Goal: Task Accomplishment & Management: Manage account settings

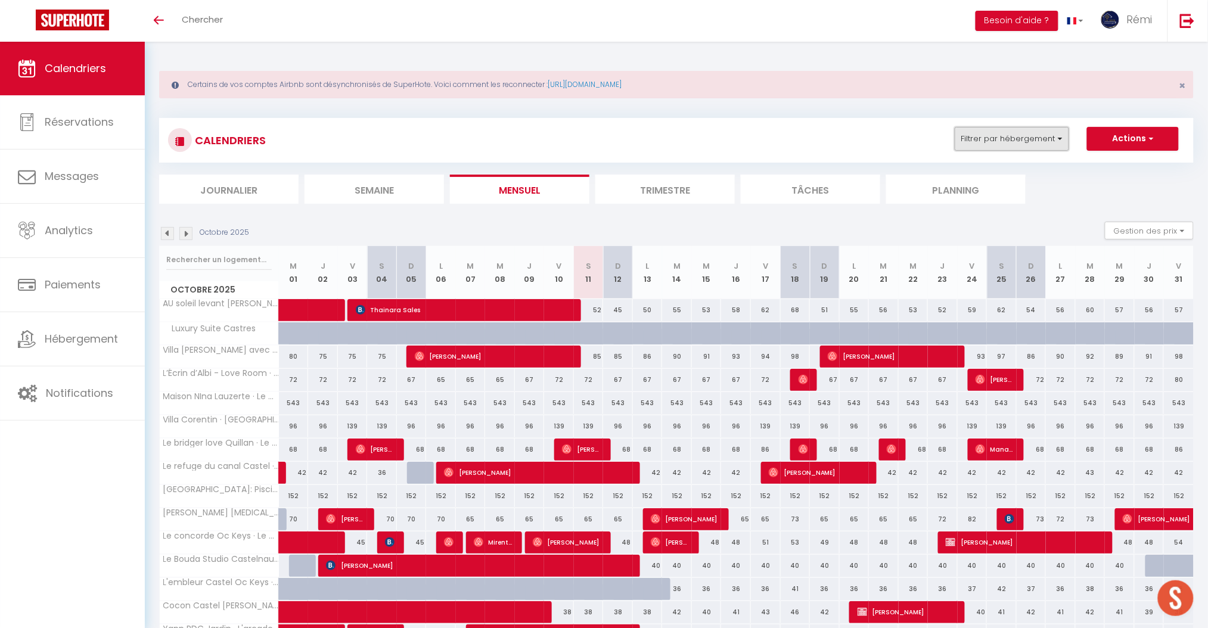
click at [1002, 136] on button "Filtrer par hébergement" at bounding box center [1012, 139] width 114 height 24
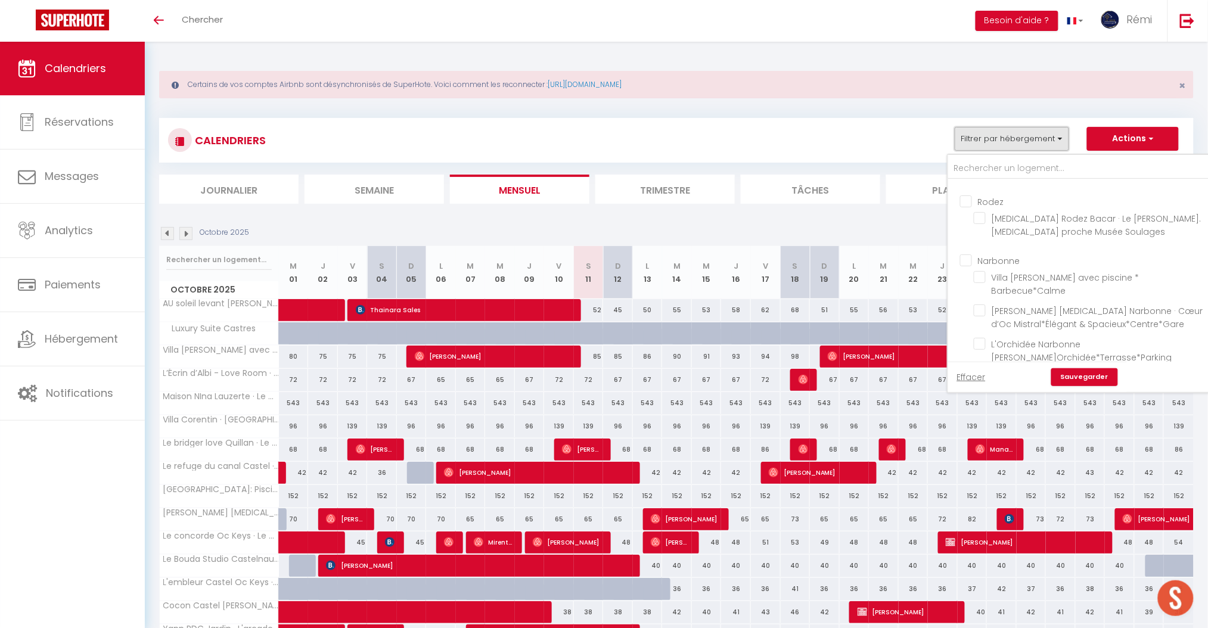
scroll to position [238, 0]
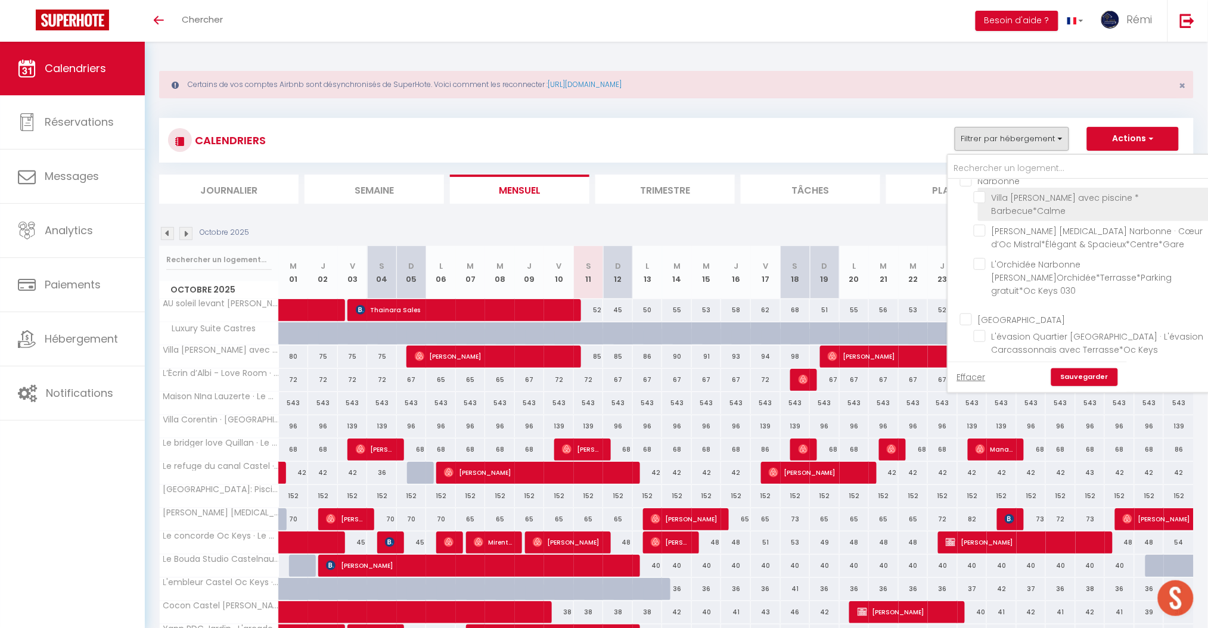
click at [987, 203] on input "Villa [PERSON_NAME] avec piscine * Barbecue*Calme" at bounding box center [1092, 197] width 237 height 12
checkbox input "true"
checkbox input "false"
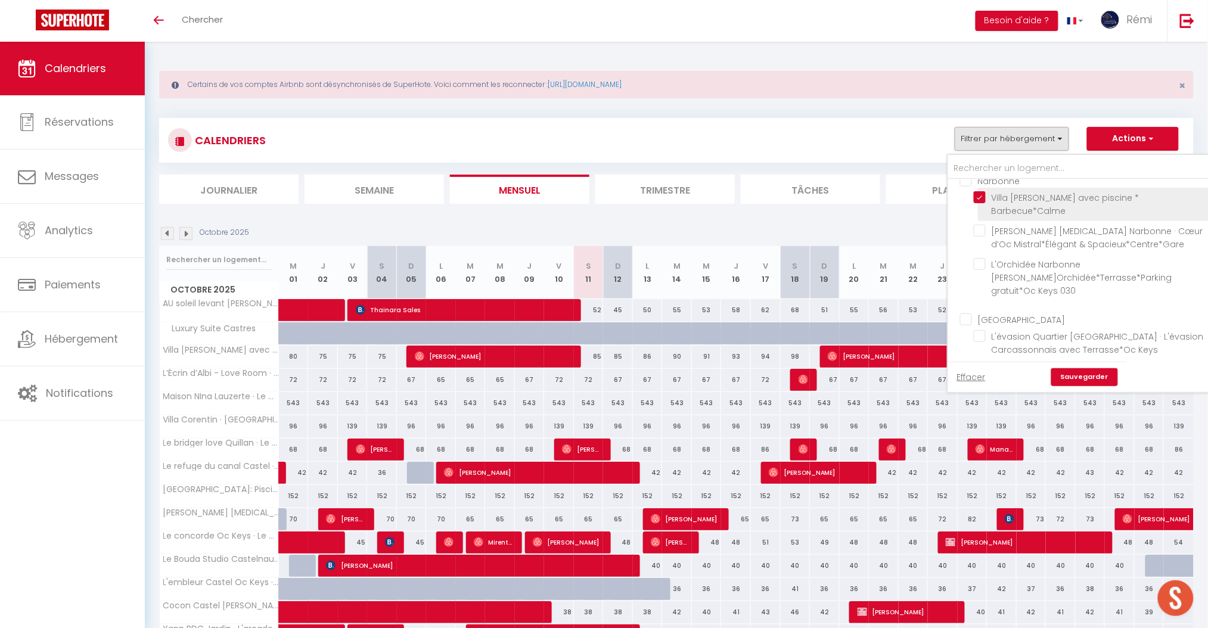
checkbox input "false"
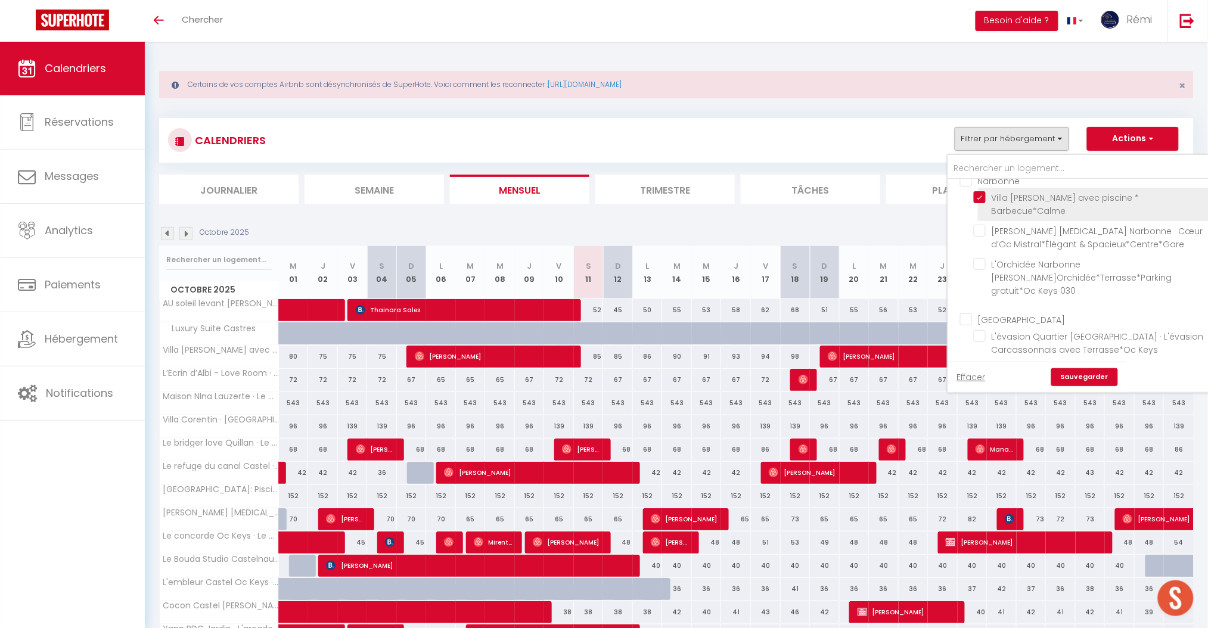
checkbox input "false"
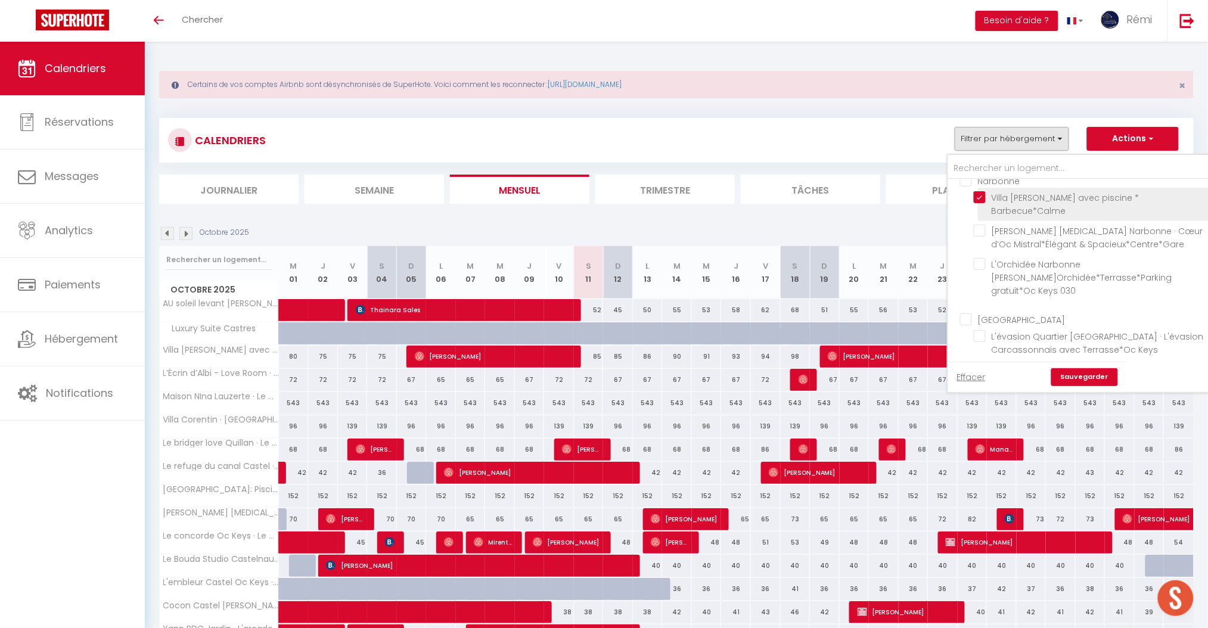
checkbox input "false"
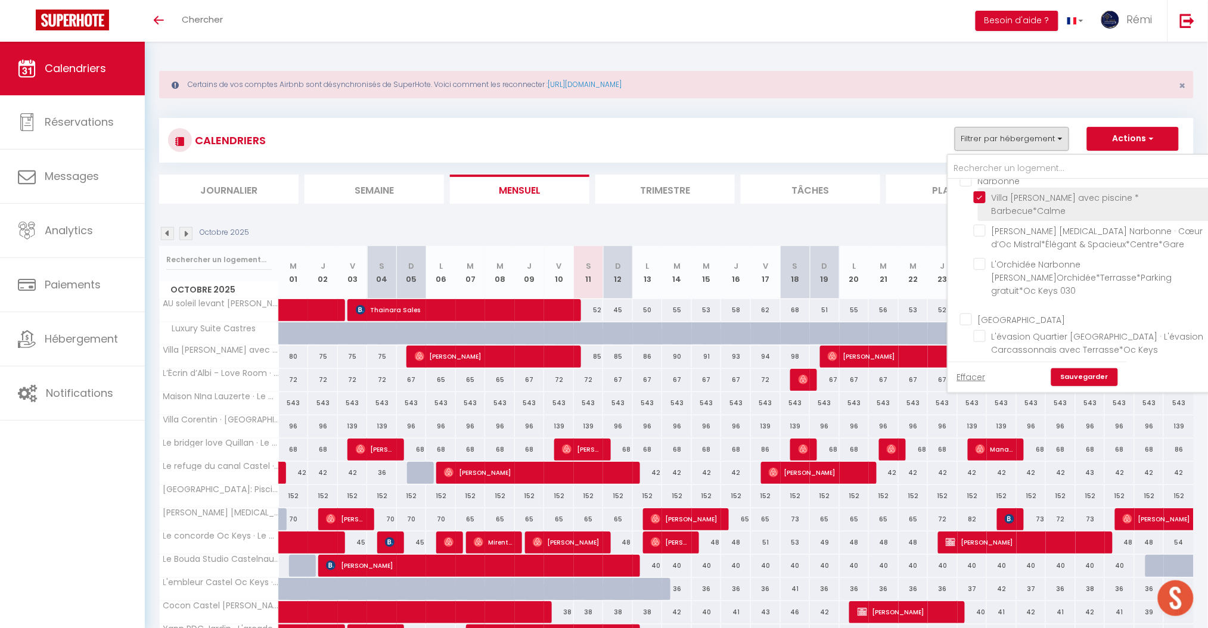
checkbox input "false"
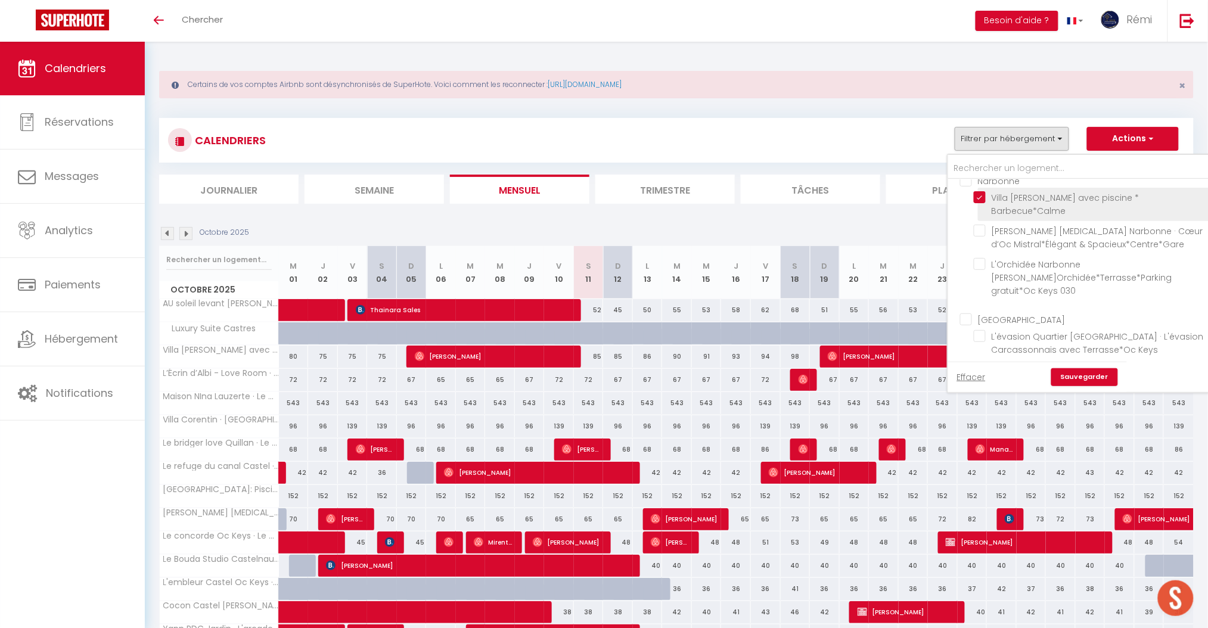
checkbox input "false"
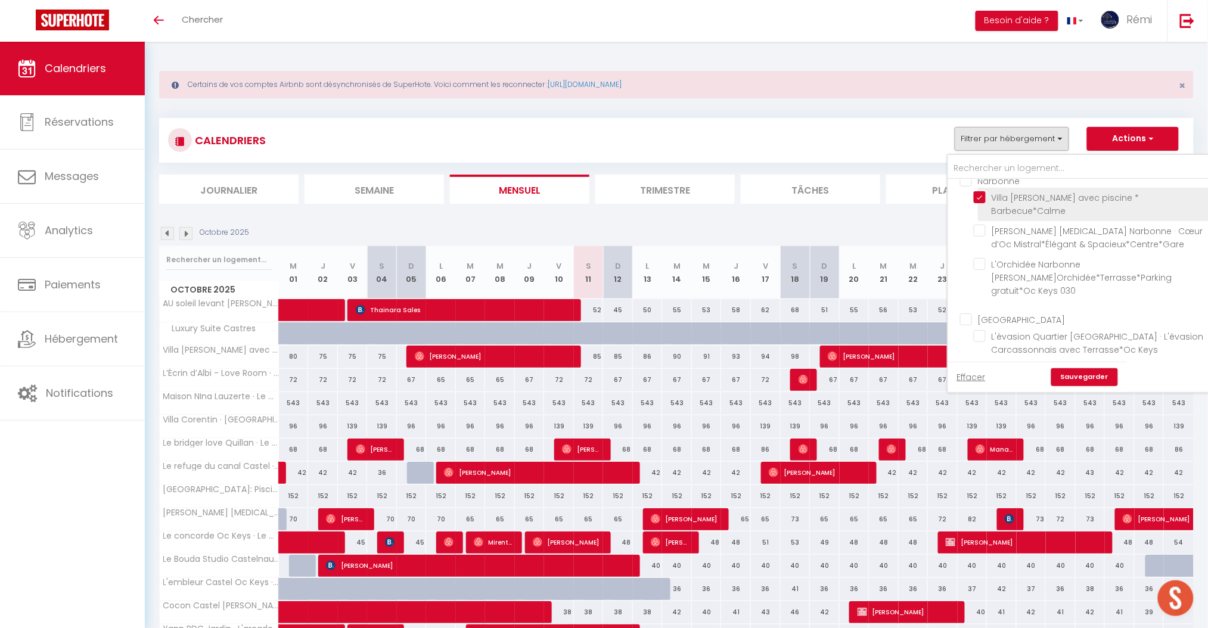
checkbox input "false"
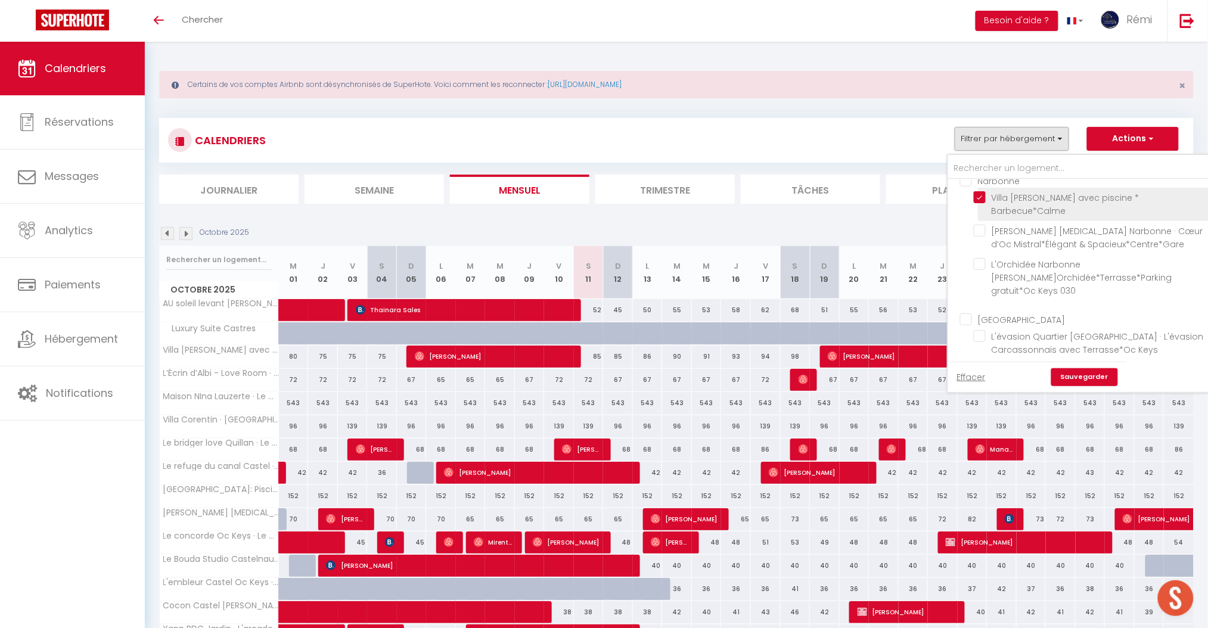
checkbox input "false"
click at [1070, 374] on link "Sauvegarder" at bounding box center [1084, 377] width 67 height 18
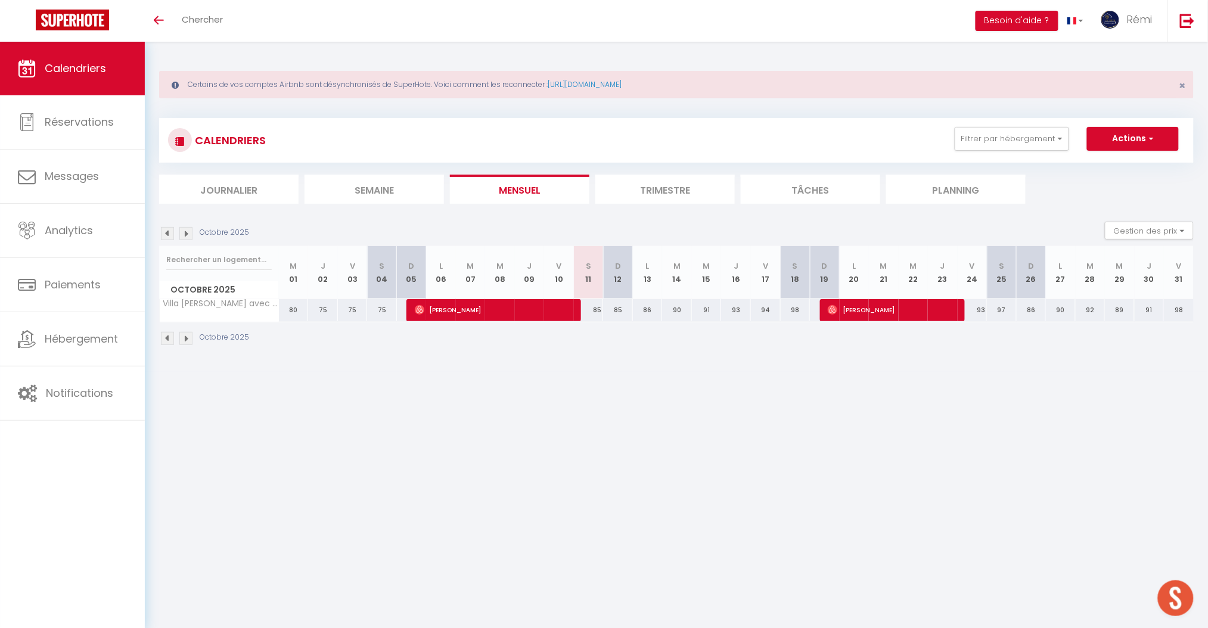
click at [170, 234] on img at bounding box center [167, 233] width 13 height 13
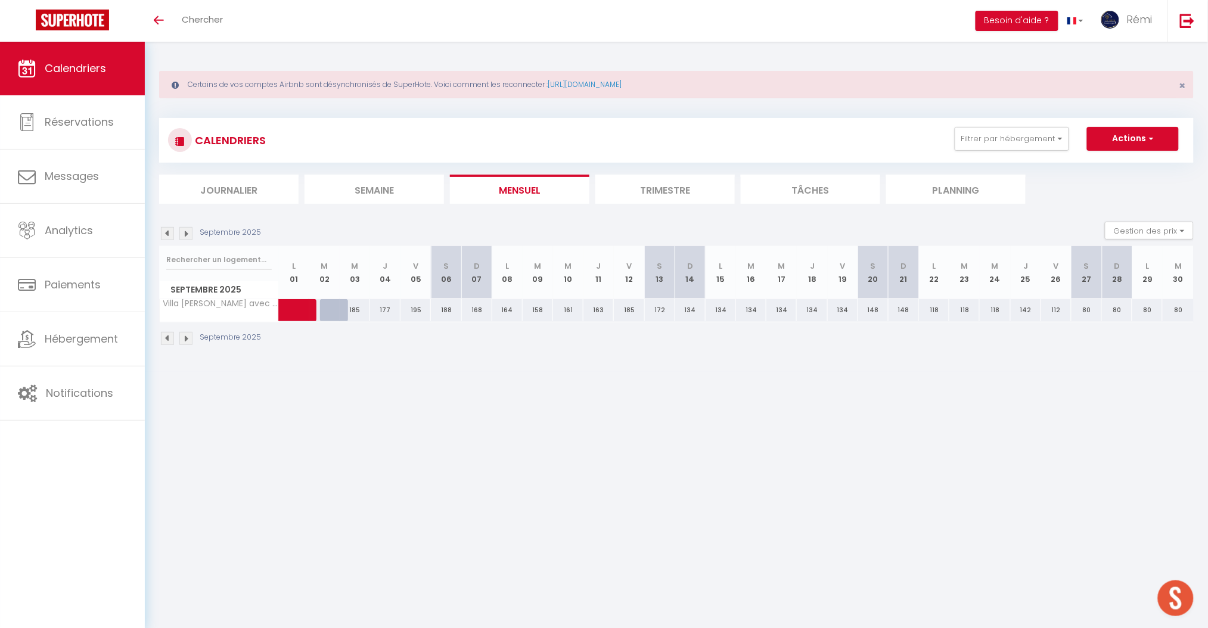
click at [170, 234] on img at bounding box center [167, 233] width 13 height 13
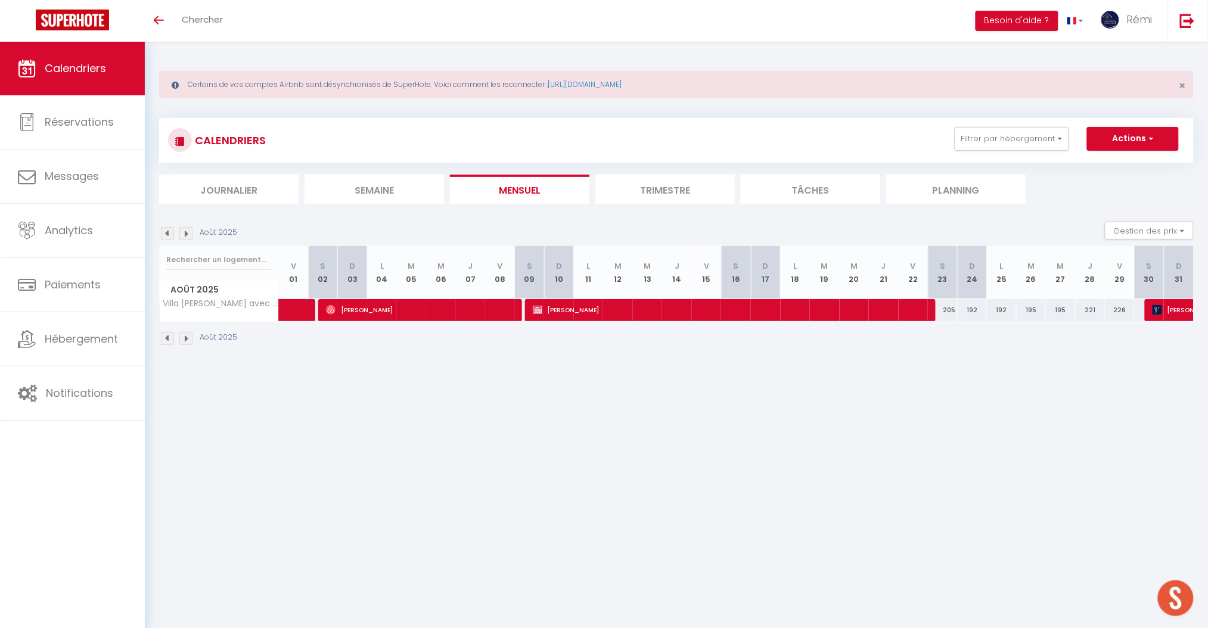
click at [169, 234] on img at bounding box center [167, 233] width 13 height 13
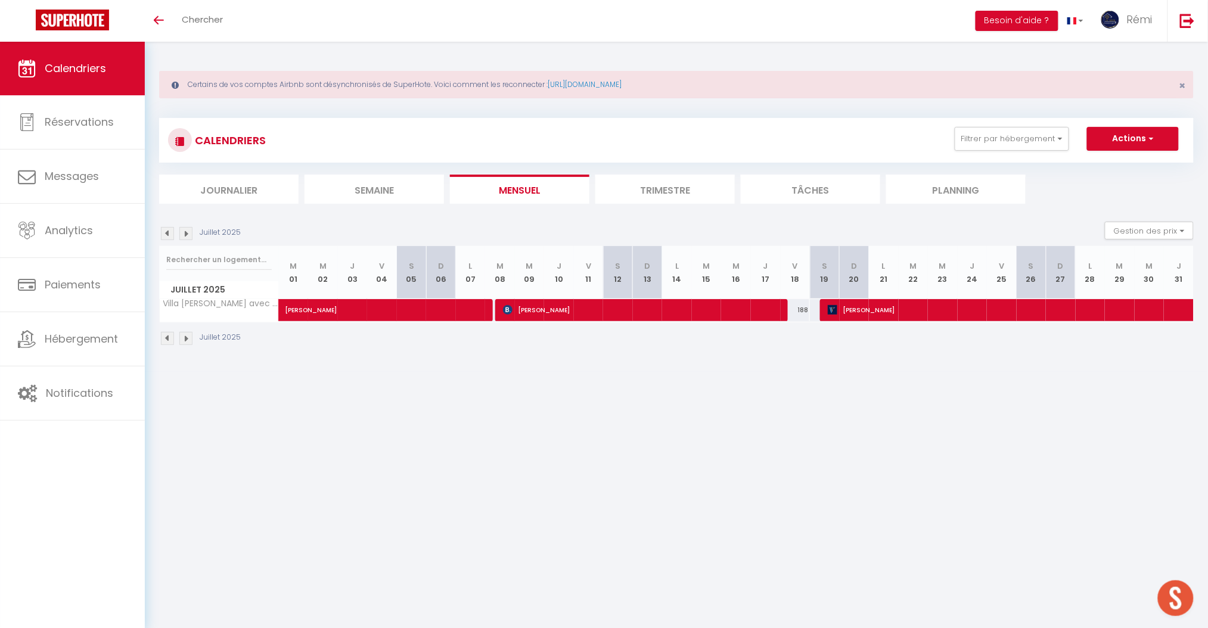
click at [169, 234] on img at bounding box center [167, 233] width 13 height 13
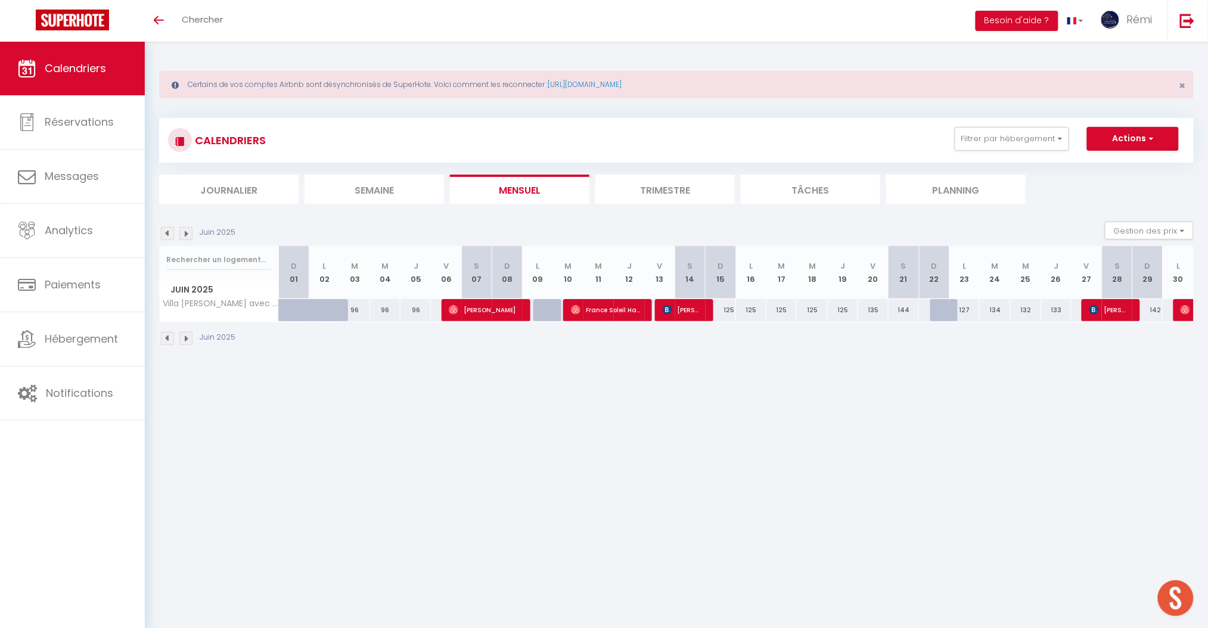
click at [168, 234] on img at bounding box center [167, 233] width 13 height 13
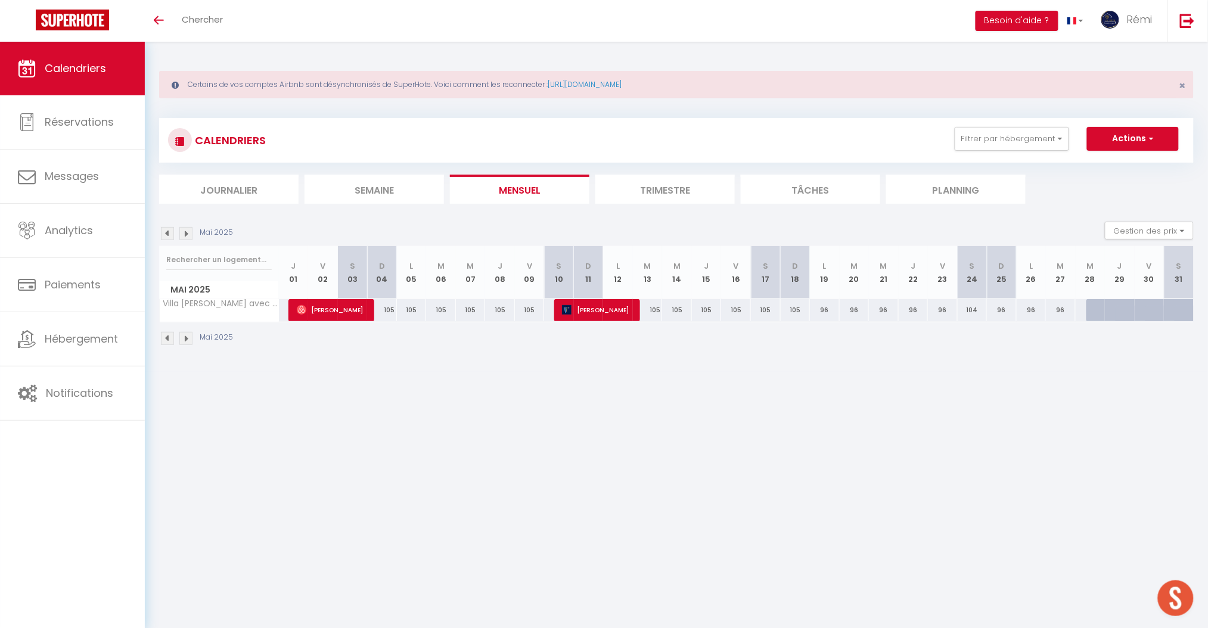
click at [184, 233] on img at bounding box center [185, 233] width 13 height 13
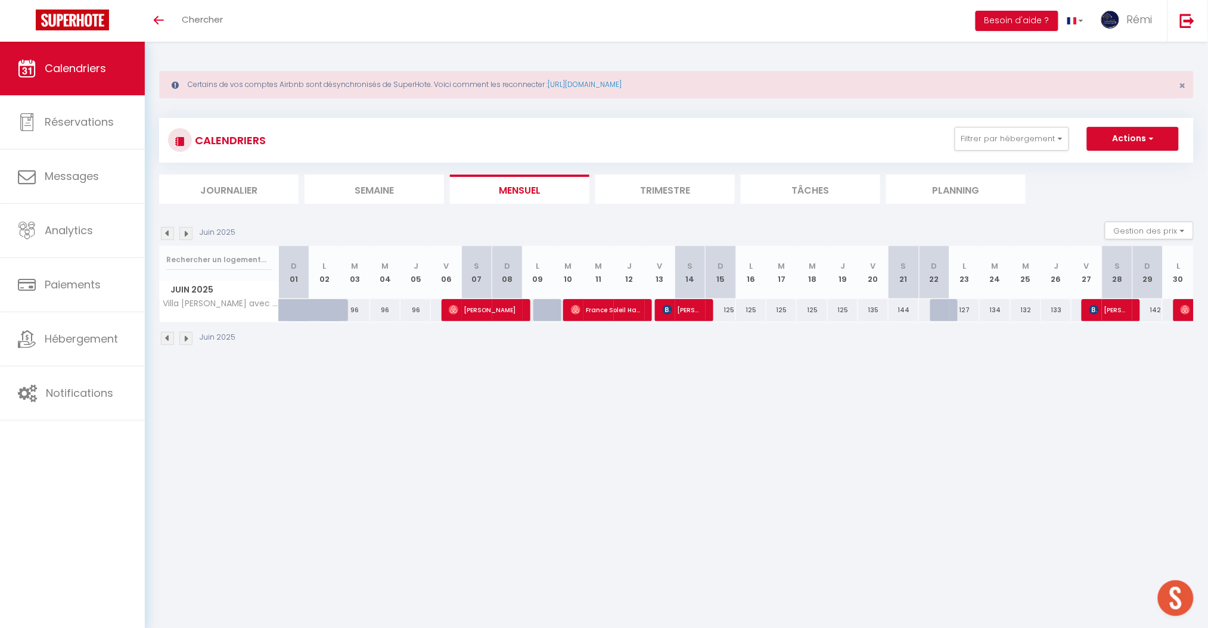
click at [184, 233] on img at bounding box center [185, 233] width 13 height 13
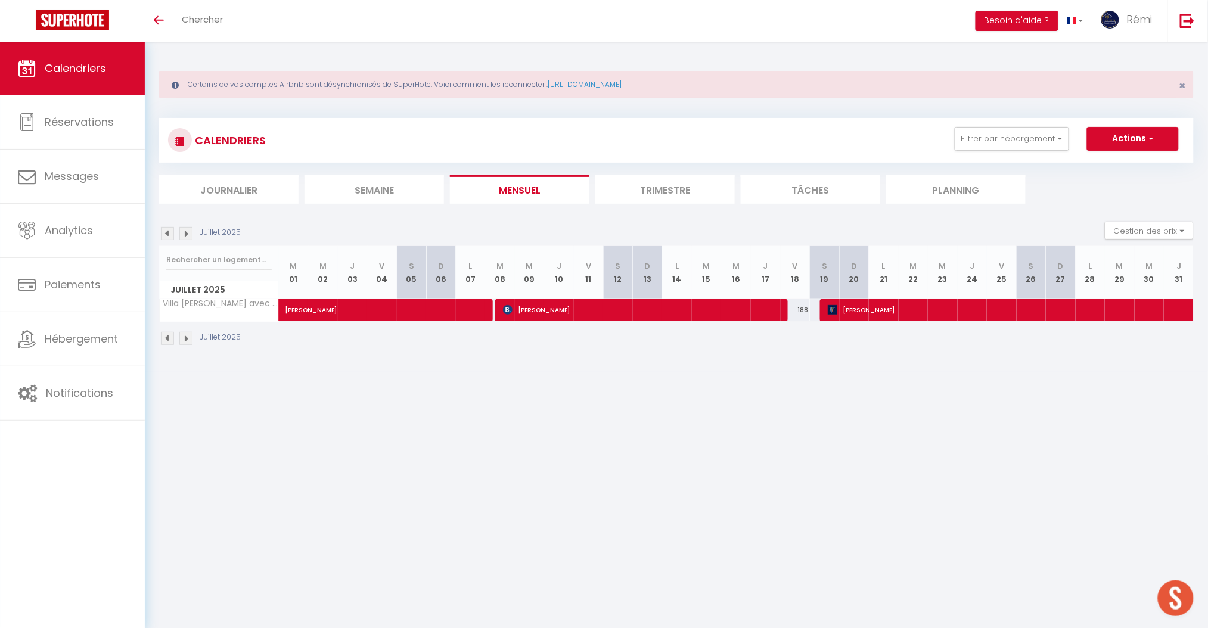
click at [184, 233] on img at bounding box center [185, 233] width 13 height 13
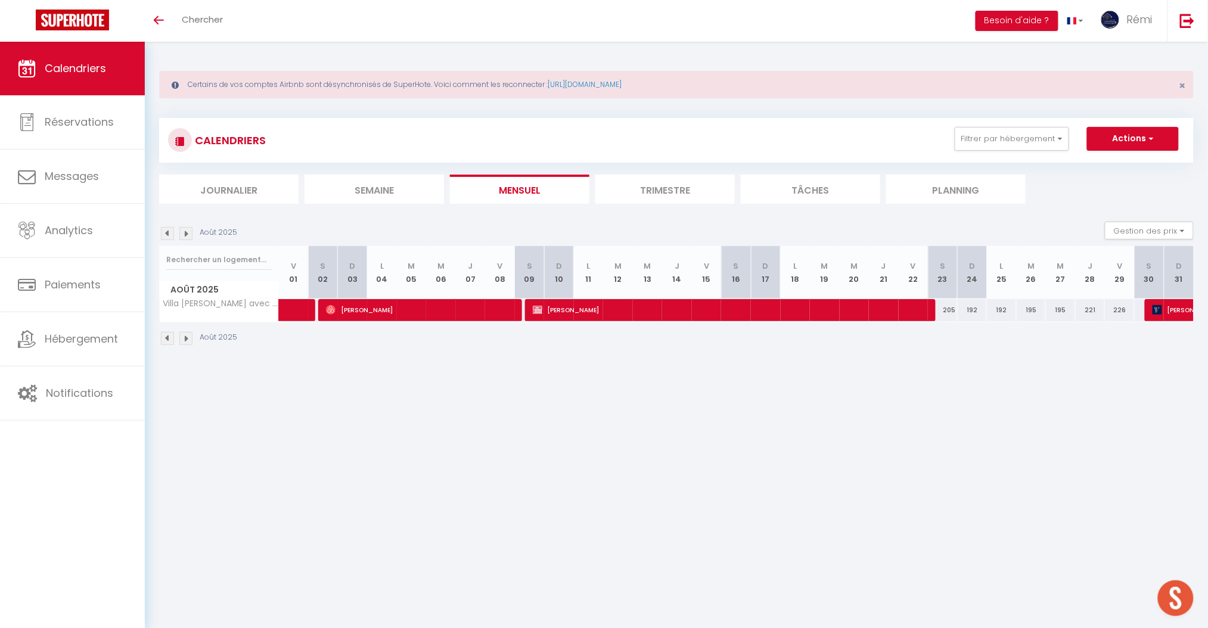
click at [663, 384] on body "🟢 Des questions ou besoin d'assistance pour la migration AirBnB? Prenez rdv >>>…" at bounding box center [604, 356] width 1208 height 628
click at [648, 311] on span "[PERSON_NAME]" at bounding box center [731, 310] width 397 height 23
select select "OK"
select select "KO"
select select "1"
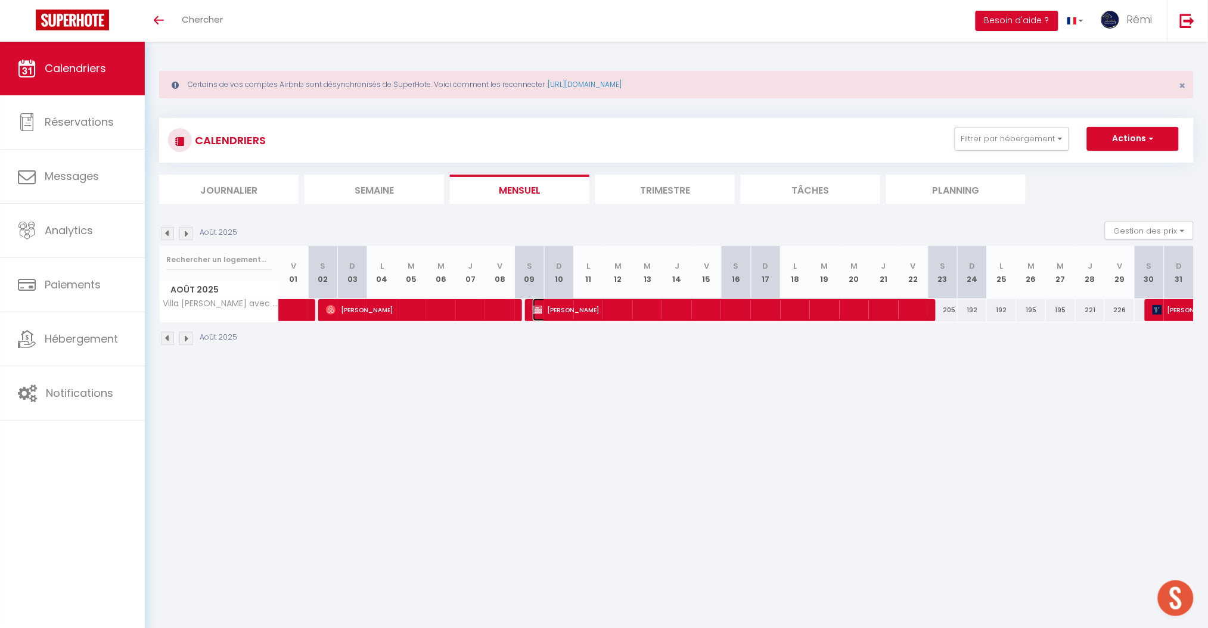
select select "0"
select select "1"
select select
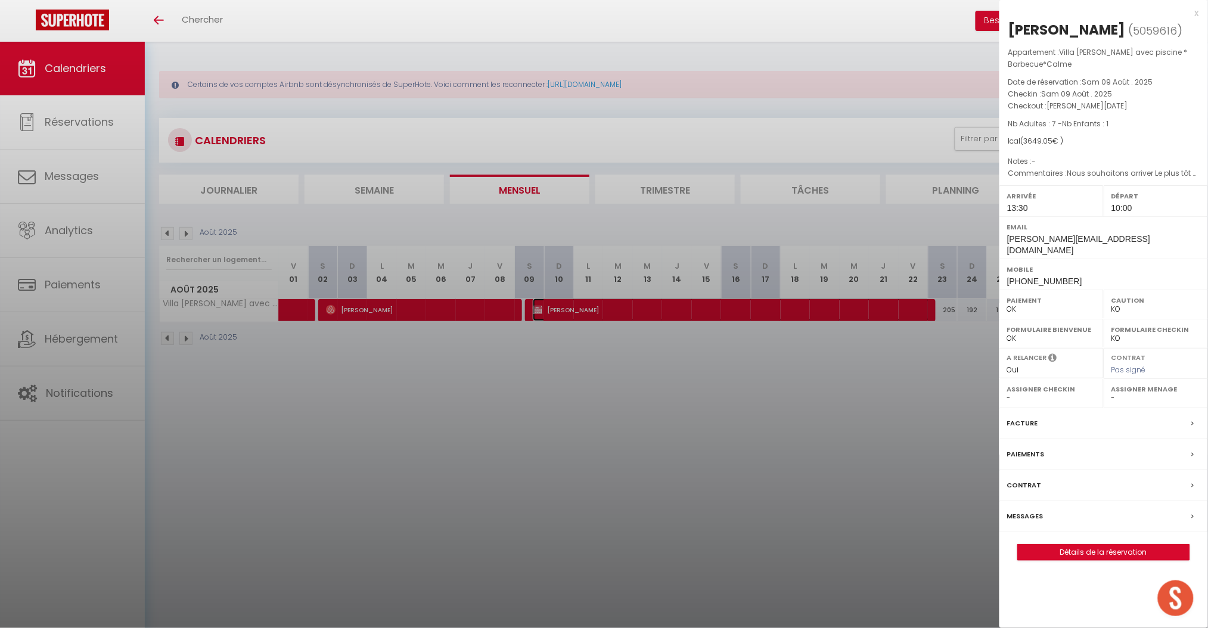
select select "18804"
click at [813, 393] on div at bounding box center [604, 314] width 1208 height 628
